Goal: Transaction & Acquisition: Purchase product/service

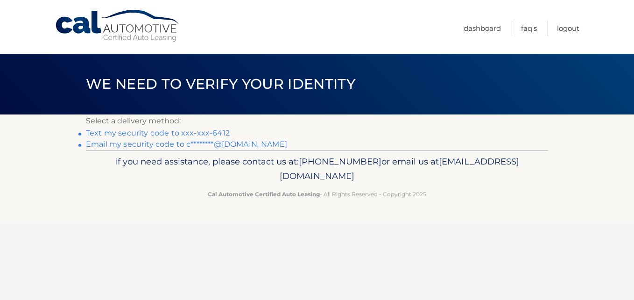
click at [126, 132] on link "Text my security code to xxx-xxx-6412" at bounding box center [158, 132] width 144 height 9
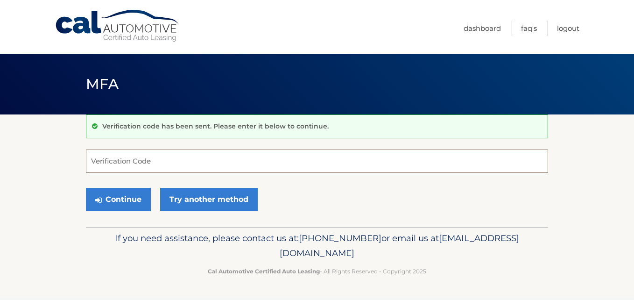
click at [145, 159] on input "Verification Code" at bounding box center [317, 160] width 462 height 23
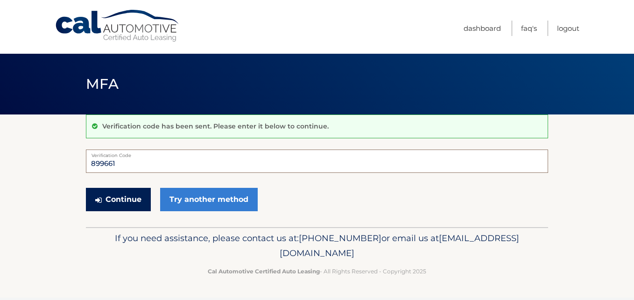
type input "899661"
click at [131, 200] on button "Continue" at bounding box center [118, 199] width 65 height 23
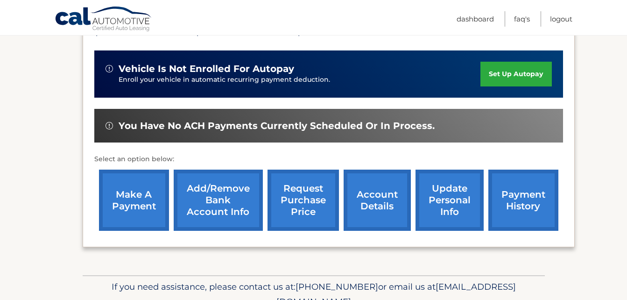
scroll to position [233, 0]
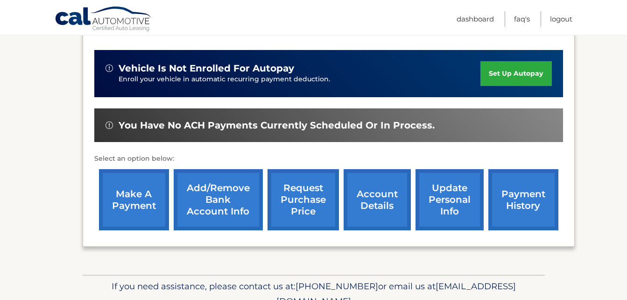
click at [132, 186] on link "make a payment" at bounding box center [134, 199] width 70 height 61
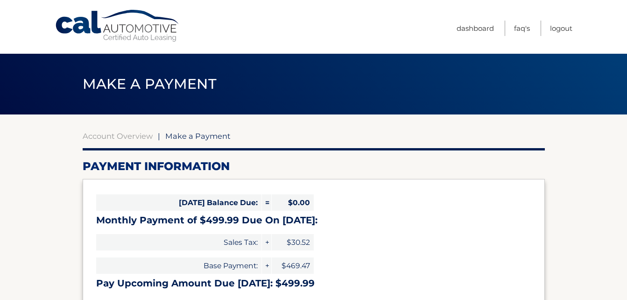
select select "MTNjZDhiMjgtODk2OS00NDhlLTkyOTMtOTBhNTdlMGIwNGM4"
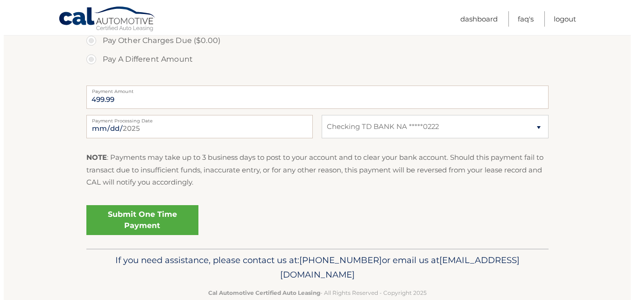
scroll to position [367, 0]
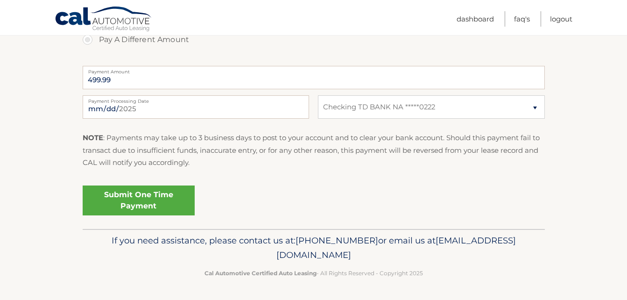
click at [149, 204] on link "Submit One Time Payment" at bounding box center [139, 200] width 112 height 30
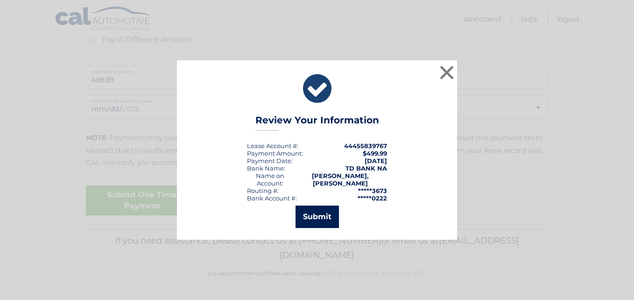
click at [315, 212] on button "Submit" at bounding box center [317, 216] width 43 height 22
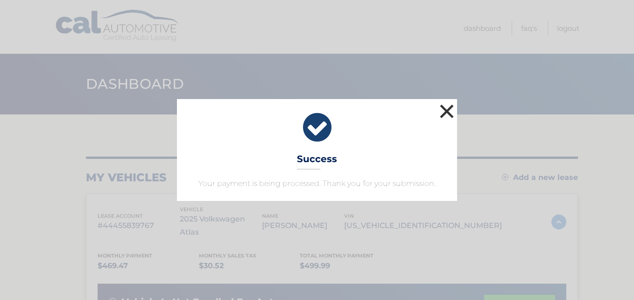
click at [447, 108] on button "×" at bounding box center [446, 111] width 19 height 19
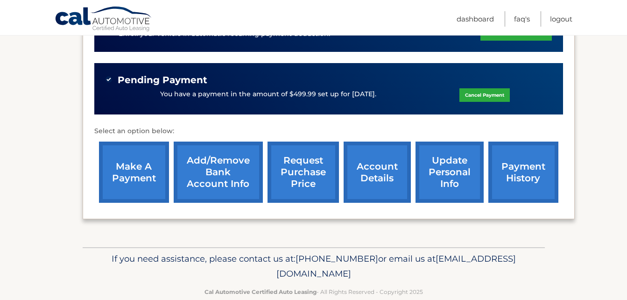
scroll to position [284, 0]
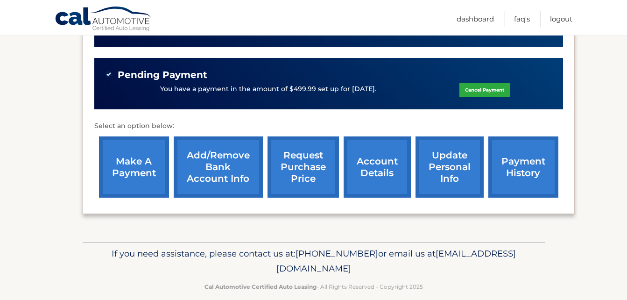
click at [530, 148] on link "payment history" at bounding box center [523, 166] width 70 height 61
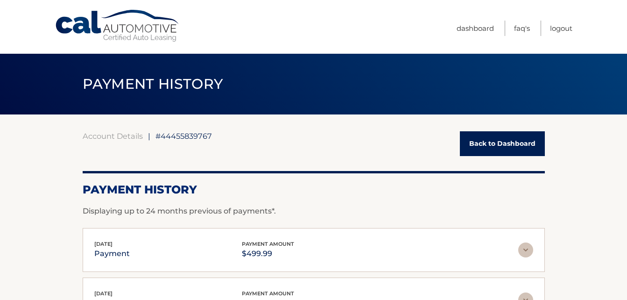
click at [532, 146] on link "Back to Dashboard" at bounding box center [502, 143] width 85 height 25
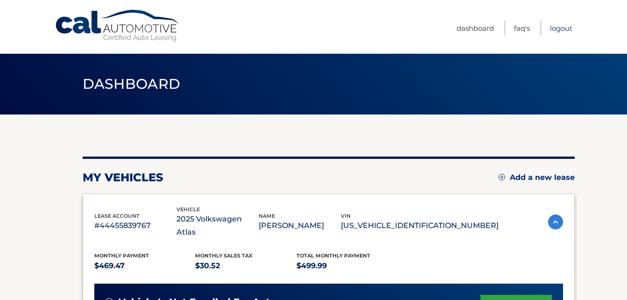
click at [567, 28] on link "Logout" at bounding box center [561, 28] width 22 height 15
